Goal: Information Seeking & Learning: Learn about a topic

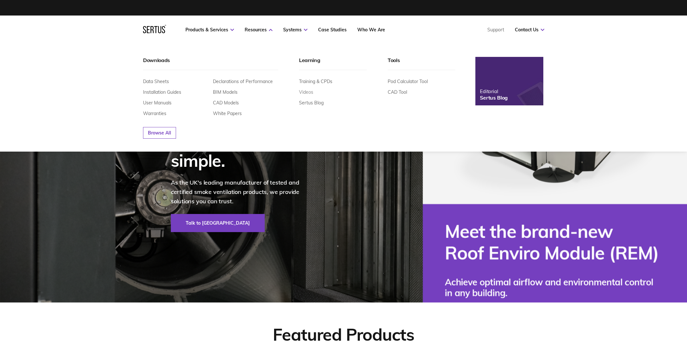
click at [312, 94] on link "Videos" at bounding box center [306, 92] width 14 height 6
click at [495, 92] on div "Editorial" at bounding box center [494, 91] width 28 height 6
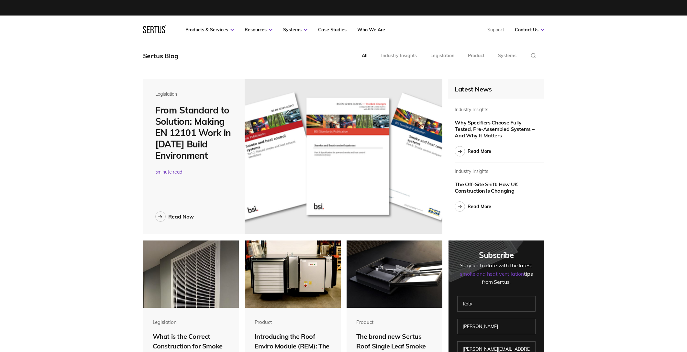
click at [178, 210] on div "Legislation From Standard to Solution: Making EN 12101 Work in Today’s Build En…" at bounding box center [194, 156] width 102 height 155
click at [176, 217] on div "Read Now" at bounding box center [181, 217] width 26 height 6
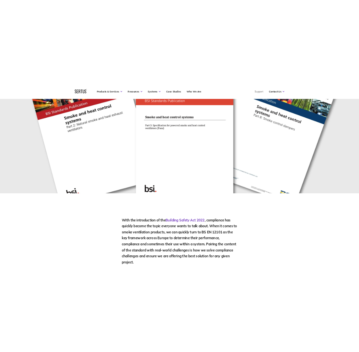
scroll to position [353, 0]
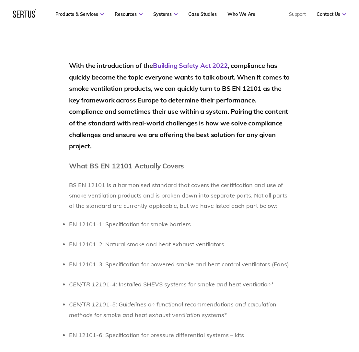
click at [110, 79] on h2 "With the introduction of the Building Safety Act 2022 , compliance has quickly …" at bounding box center [179, 106] width 221 height 92
drag, startPoint x: 229, startPoint y: 113, endPoint x: 211, endPoint y: 134, distance: 28.0
click at [216, 111] on h2 "With the introduction of the Building Safety Act 2022 , compliance has quickly …" at bounding box center [179, 106] width 221 height 92
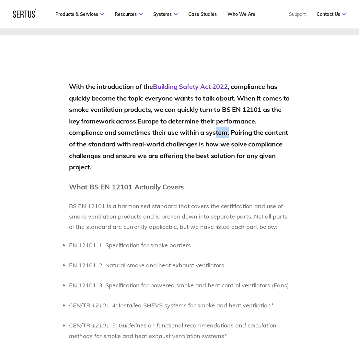
scroll to position [314, 0]
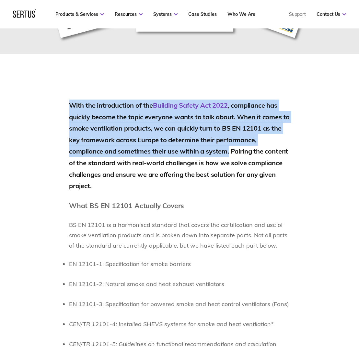
drag, startPoint x: 71, startPoint y: 102, endPoint x: 230, endPoint y: 150, distance: 165.8
click at [230, 150] on h2 "With the introduction of the Building Safety Act 2022 , compliance has quickly …" at bounding box center [179, 146] width 221 height 92
copy h2 "With the introduction of the Building Safety Act 2022 , compliance has quickly …"
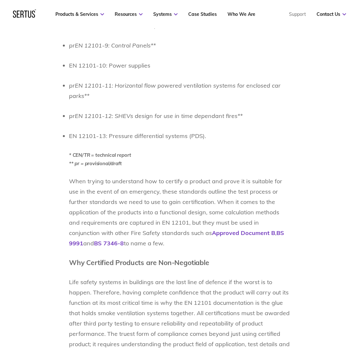
scroll to position [842, 0]
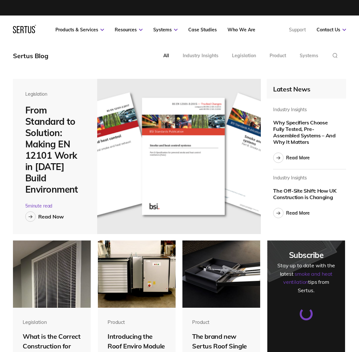
scroll to position [3, 3]
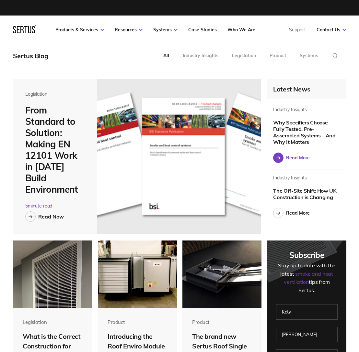
click at [292, 160] on div "Read More" at bounding box center [298, 158] width 24 height 6
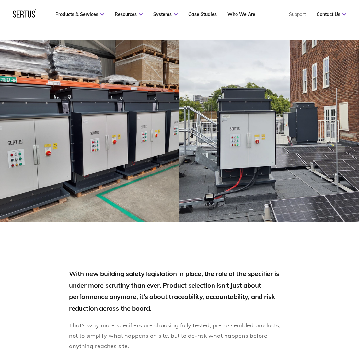
scroll to position [11, 0]
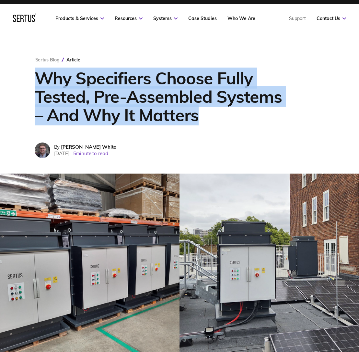
drag, startPoint x: 192, startPoint y: 119, endPoint x: 195, endPoint y: 112, distance: 7.8
copy h1 "Why Specifiers Choose Fully Tested, Pre-Assembled Systems – And Why It Matters"
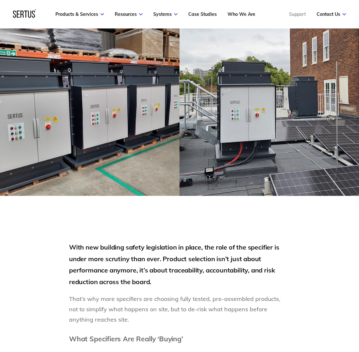
scroll to position [129, 0]
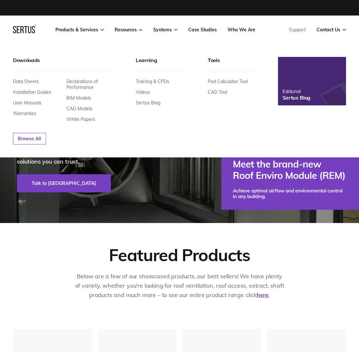
click at [145, 88] on div "Training & CPDs Videos Sertus Blog" at bounding box center [161, 92] width 51 height 27
click at [143, 91] on link "Videos" at bounding box center [143, 92] width 14 height 6
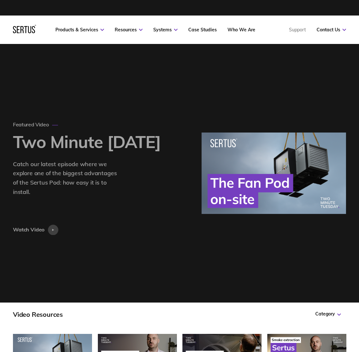
scroll to position [3116, 343]
